Goal: Task Accomplishment & Management: Complete application form

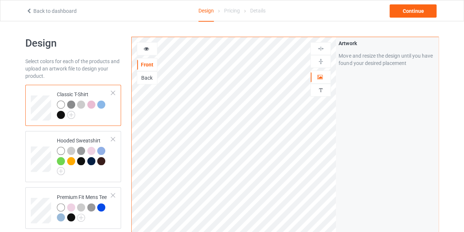
click at [28, 11] on icon at bounding box center [29, 9] width 6 height 5
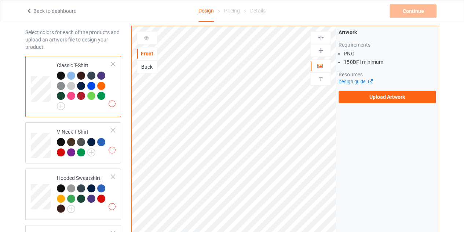
scroll to position [31, 0]
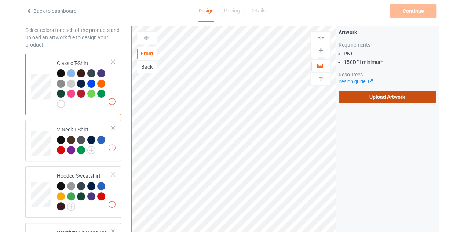
click at [388, 95] on label "Upload Artwork" at bounding box center [386, 97] width 97 height 12
click at [0, 0] on input "Upload Artwork" at bounding box center [0, 0] width 0 height 0
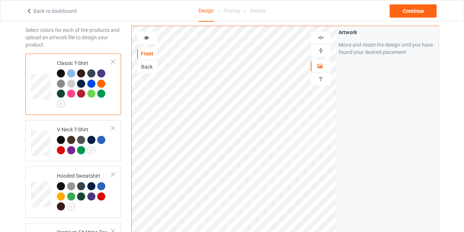
click at [340, 113] on div "Artwork Move and resize the design until you have found your desired placement" at bounding box center [387, 165] width 102 height 278
click at [148, 38] on icon at bounding box center [146, 36] width 6 height 5
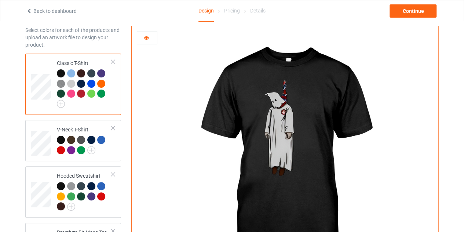
click at [147, 36] on icon at bounding box center [146, 36] width 6 height 5
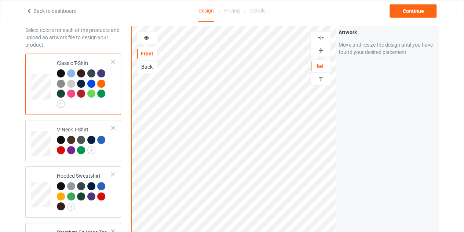
click at [142, 64] on div "Back" at bounding box center [147, 66] width 20 height 7
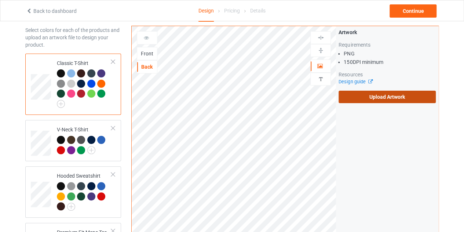
click at [385, 99] on label "Upload Artwork" at bounding box center [386, 97] width 97 height 12
click at [0, 0] on input "Upload Artwork" at bounding box center [0, 0] width 0 height 0
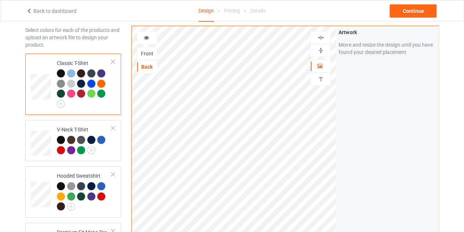
click at [142, 36] on div at bounding box center [147, 37] width 20 height 7
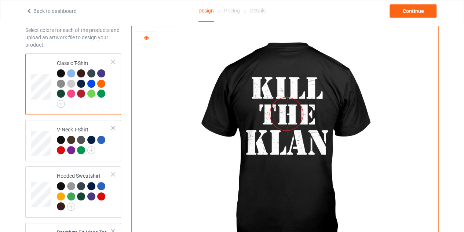
click at [144, 34] on icon at bounding box center [146, 36] width 6 height 5
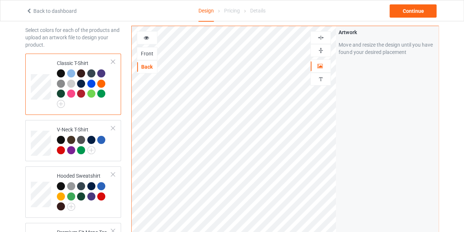
click at [144, 37] on icon at bounding box center [146, 36] width 6 height 5
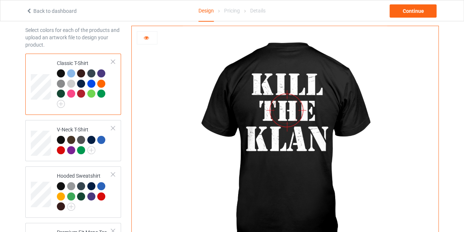
click at [144, 37] on icon at bounding box center [146, 36] width 6 height 5
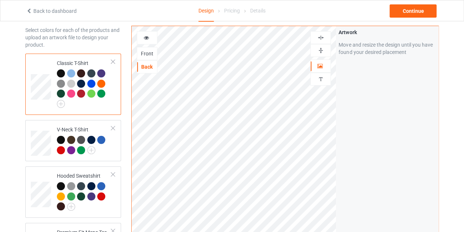
click at [152, 54] on div "Front" at bounding box center [147, 53] width 20 height 7
click at [403, 13] on div "Continue" at bounding box center [412, 10] width 47 height 13
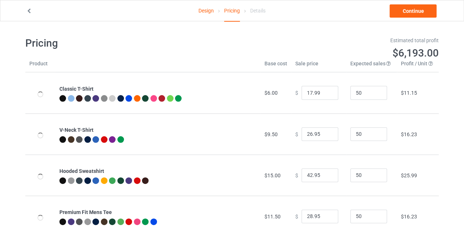
type input "26.95"
type input "30.95"
type input "46.95"
type input "32.95"
type input "26.95"
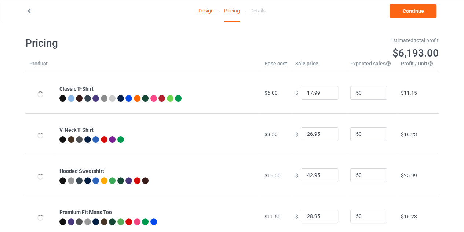
type input "39.95"
type input "31.95"
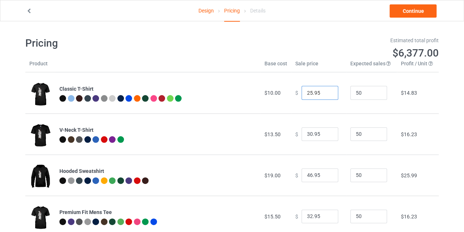
click at [326, 95] on input "25.95" at bounding box center [319, 93] width 37 height 14
click at [326, 95] on input "24.95" at bounding box center [319, 93] width 37 height 14
click at [326, 95] on input "23.95" at bounding box center [319, 93] width 37 height 14
type input "22.95"
click at [326, 95] on input "22.95" at bounding box center [319, 93] width 37 height 14
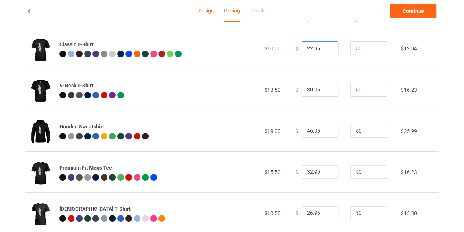
scroll to position [45, 0]
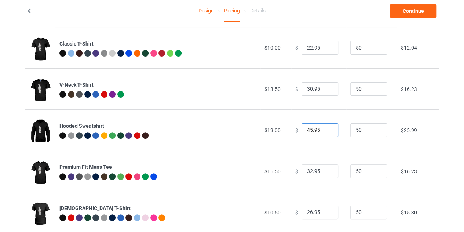
click at [325, 131] on input "45.95" at bounding box center [319, 130] width 37 height 14
click at [325, 131] on input "44.95" at bounding box center [319, 130] width 37 height 14
click at [325, 131] on input "43.95" at bounding box center [319, 130] width 37 height 14
click at [325, 131] on input "42.95" at bounding box center [319, 130] width 37 height 14
click at [325, 131] on input "41.95" at bounding box center [319, 130] width 37 height 14
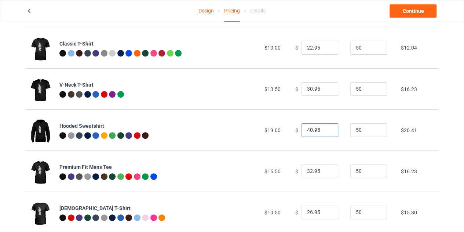
click at [325, 131] on input "40.95" at bounding box center [319, 130] width 37 height 14
type input "39.95"
click at [325, 131] on input "39.95" at bounding box center [319, 130] width 37 height 14
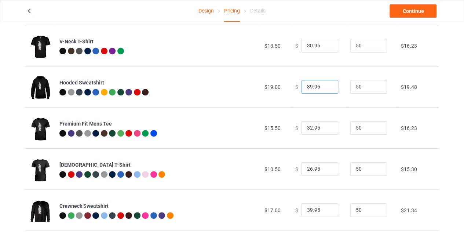
scroll to position [143, 0]
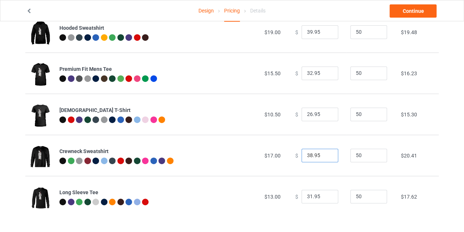
click at [325, 156] on input "38.95" at bounding box center [319, 155] width 37 height 14
click at [325, 156] on input "37.95" at bounding box center [319, 155] width 37 height 14
click at [325, 156] on input "36.95" at bounding box center [319, 155] width 37 height 14
click at [325, 156] on input "35.95" at bounding box center [319, 155] width 37 height 14
type input "34.95"
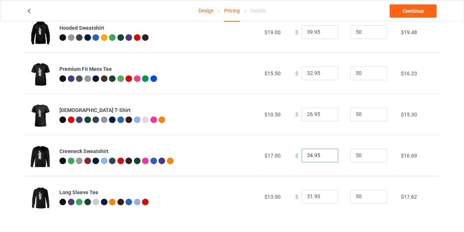
click at [325, 156] on input "34.95" at bounding box center [319, 155] width 37 height 14
click at [326, 74] on input "31.95" at bounding box center [319, 73] width 37 height 14
click at [326, 74] on input "30.95" at bounding box center [319, 73] width 37 height 14
type input "29.95"
click at [326, 74] on input "29.95" at bounding box center [319, 73] width 37 height 14
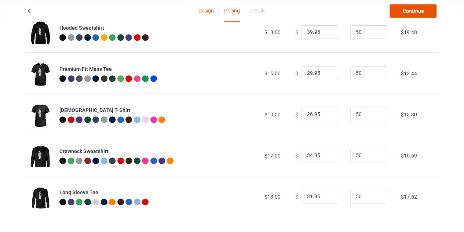
click at [402, 10] on link "Continue" at bounding box center [412, 10] width 47 height 13
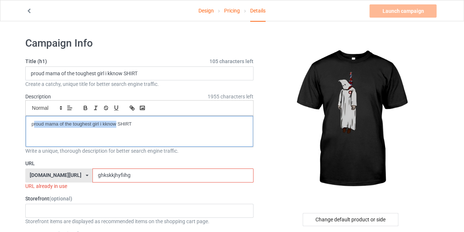
drag, startPoint x: 115, startPoint y: 123, endPoint x: 33, endPoint y: 123, distance: 81.7
click at [33, 123] on p "proud mama of the toughest girl i kknow SHIRT" at bounding box center [139, 124] width 215 height 7
click at [73, 124] on p "BEST SHIRT" at bounding box center [139, 124] width 215 height 7
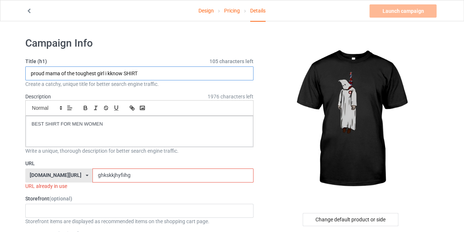
drag, startPoint x: 122, startPoint y: 73, endPoint x: 37, endPoint y: 73, distance: 85.4
click at [37, 73] on input "proud mama of the toughest girl i kknow SHIRT" at bounding box center [139, 73] width 228 height 14
click at [109, 74] on input "LIMITED EDITION SHIRT" at bounding box center [139, 73] width 228 height 14
type input "LIMITED EDITION SHIRT"
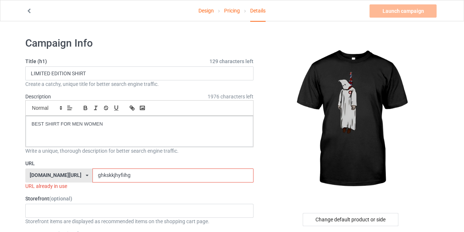
click at [122, 170] on input "ghkskkjhyfiihg" at bounding box center [172, 175] width 160 height 14
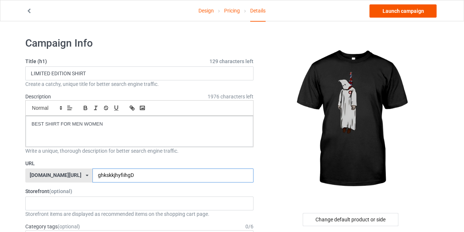
type input "ghkskkjhyfiihgD"
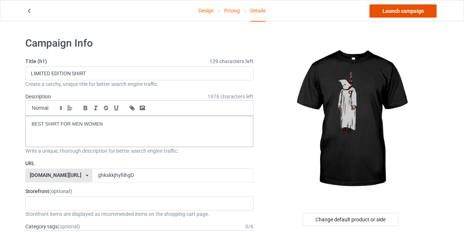
click at [395, 8] on link "Launch campaign" at bounding box center [402, 10] width 67 height 13
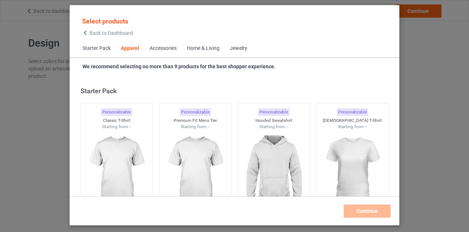
scroll to position [273, 0]
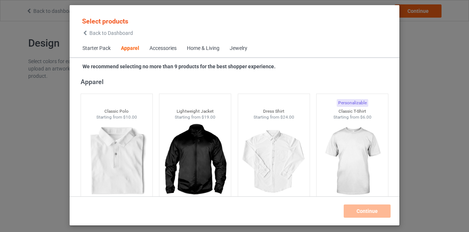
click at [86, 32] on icon at bounding box center [85, 32] width 6 height 5
